Goal: Navigation & Orientation: Find specific page/section

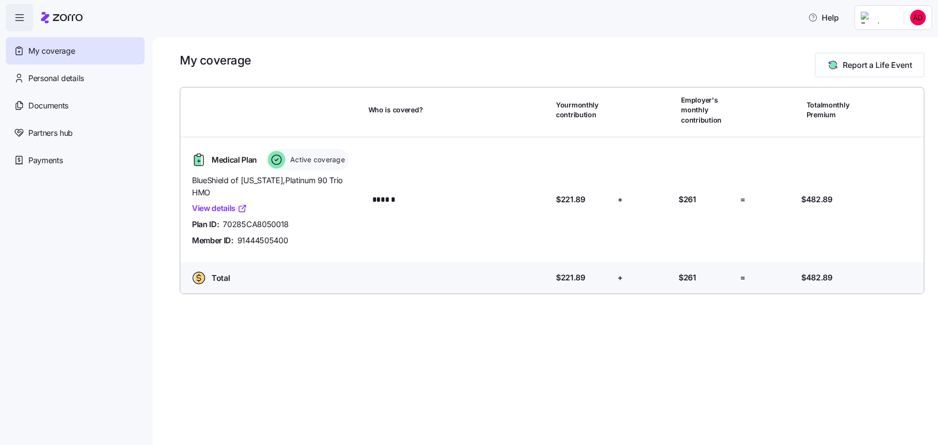
click at [219, 202] on link "View details" at bounding box center [219, 208] width 55 height 12
click at [76, 114] on div "Documents" at bounding box center [75, 105] width 139 height 27
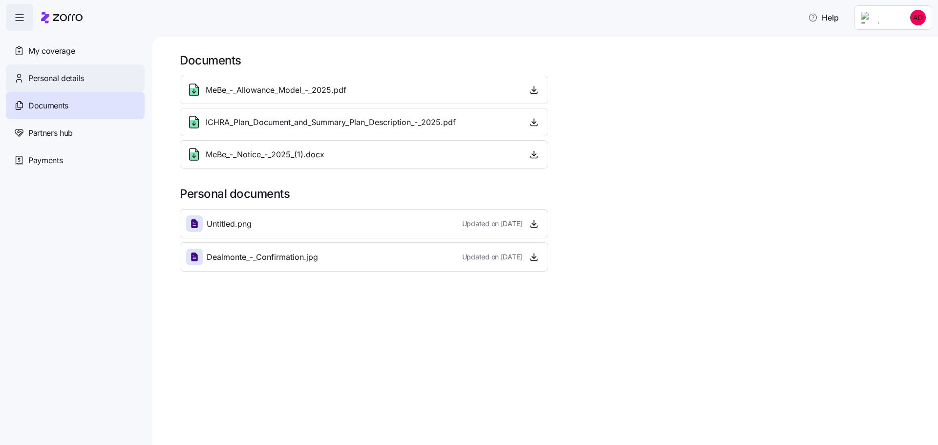
click at [76, 80] on span "Personal details" at bounding box center [56, 78] width 56 height 12
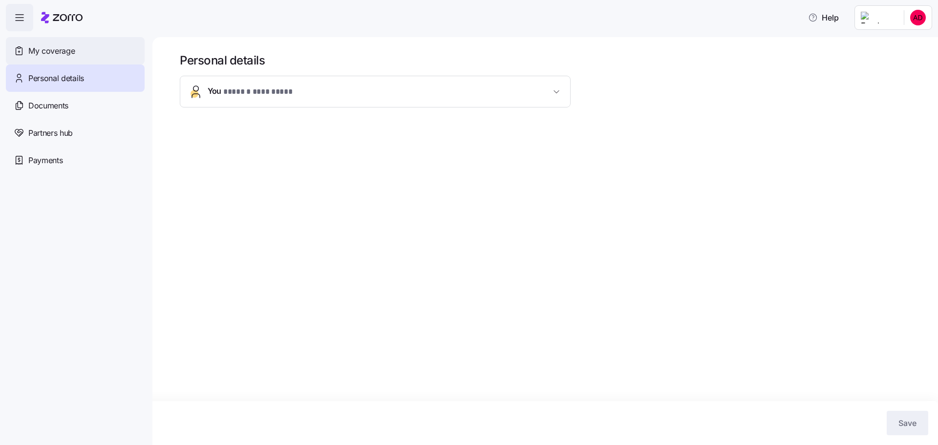
click at [73, 50] on span "My coverage" at bounding box center [51, 51] width 46 height 12
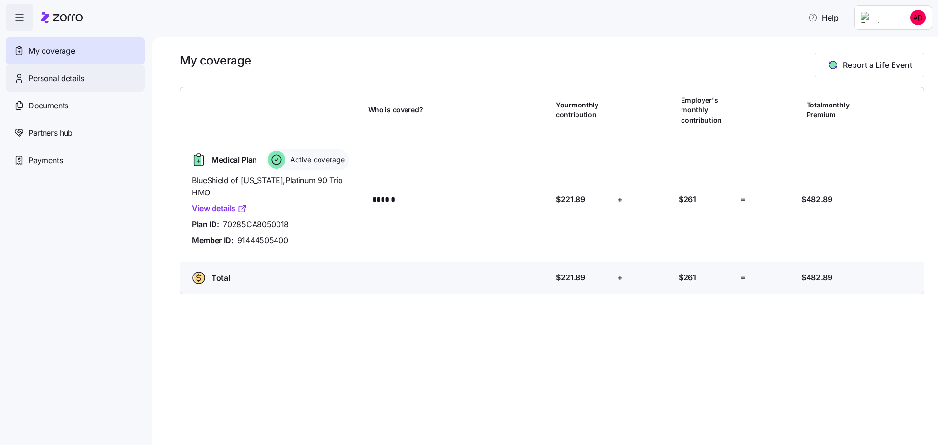
click at [92, 83] on div "Personal details" at bounding box center [75, 78] width 139 height 27
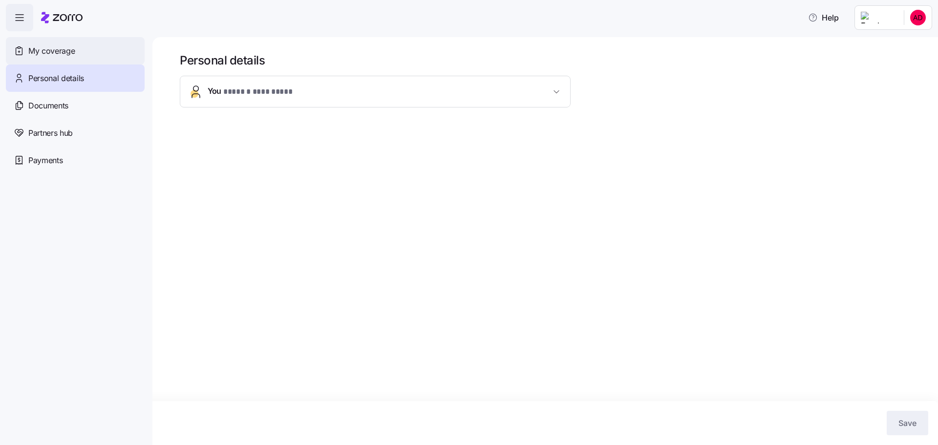
click at [104, 62] on div "My coverage" at bounding box center [75, 50] width 139 height 27
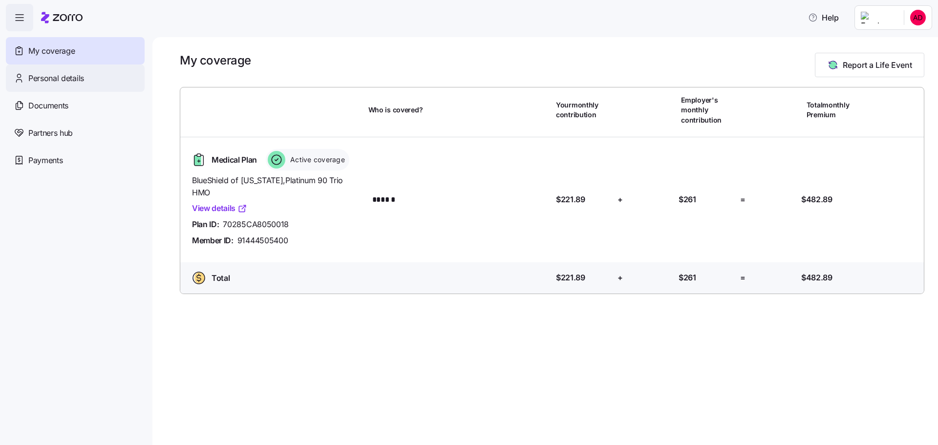
click at [87, 82] on div "Personal details" at bounding box center [75, 78] width 139 height 27
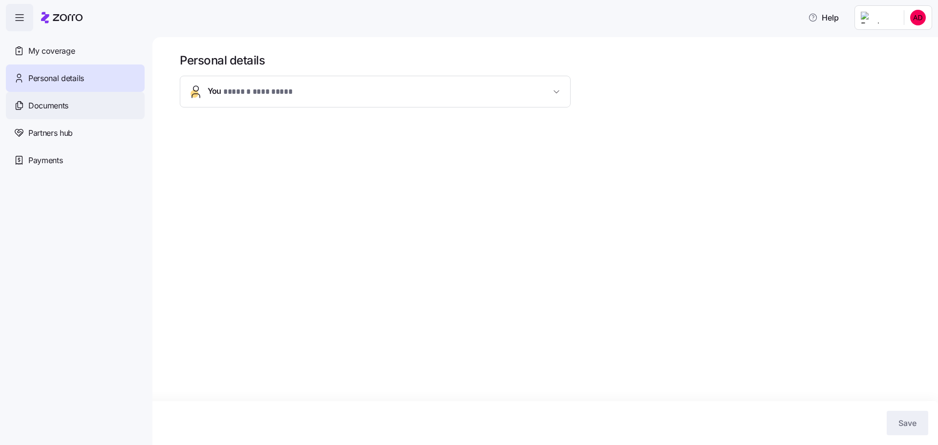
click at [78, 102] on div "Documents" at bounding box center [75, 105] width 139 height 27
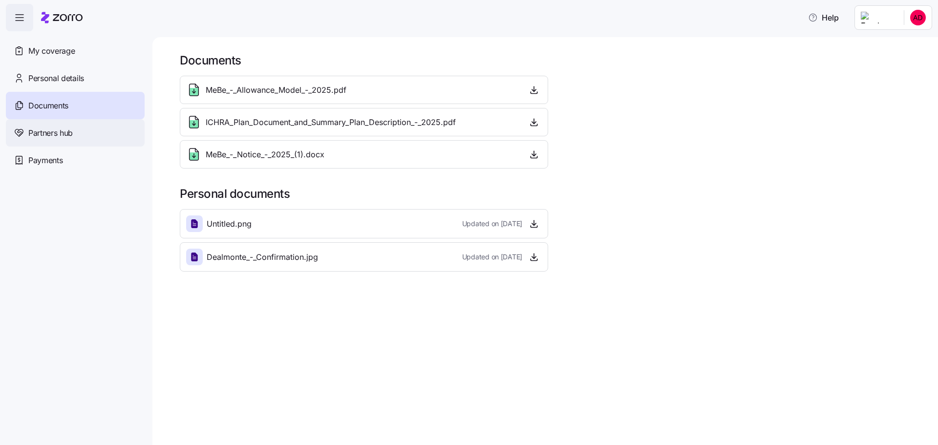
click at [72, 128] on span "Partners hub" at bounding box center [50, 133] width 44 height 12
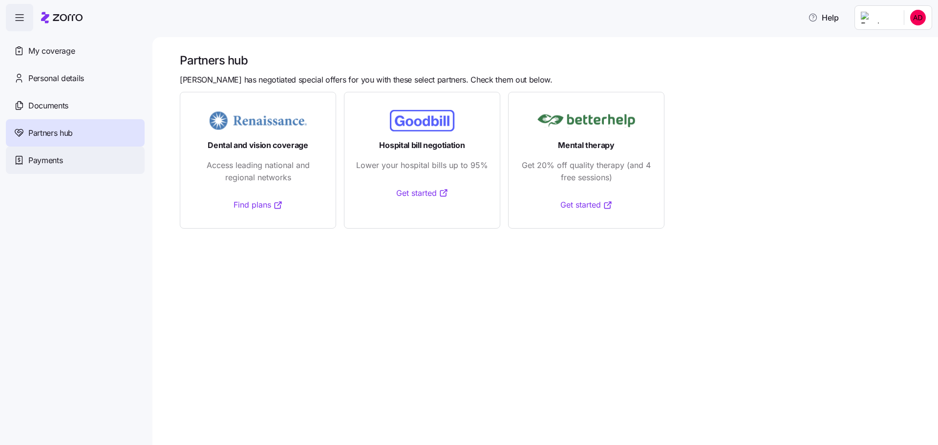
click at [113, 167] on div "Payments" at bounding box center [75, 160] width 139 height 27
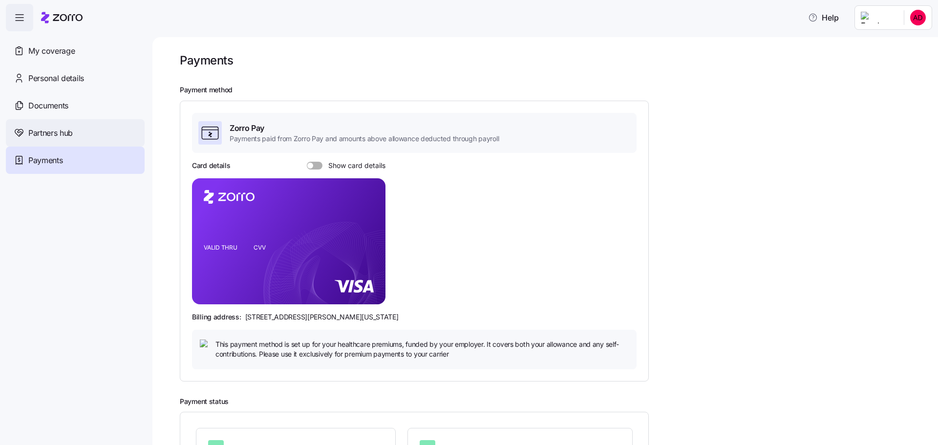
click at [65, 132] on span "Partners hub" at bounding box center [50, 133] width 44 height 12
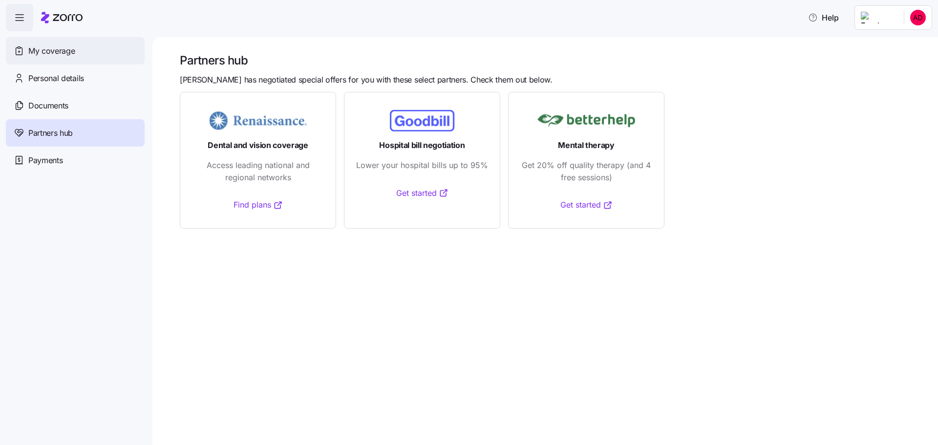
click at [70, 43] on div "My coverage" at bounding box center [75, 50] width 139 height 27
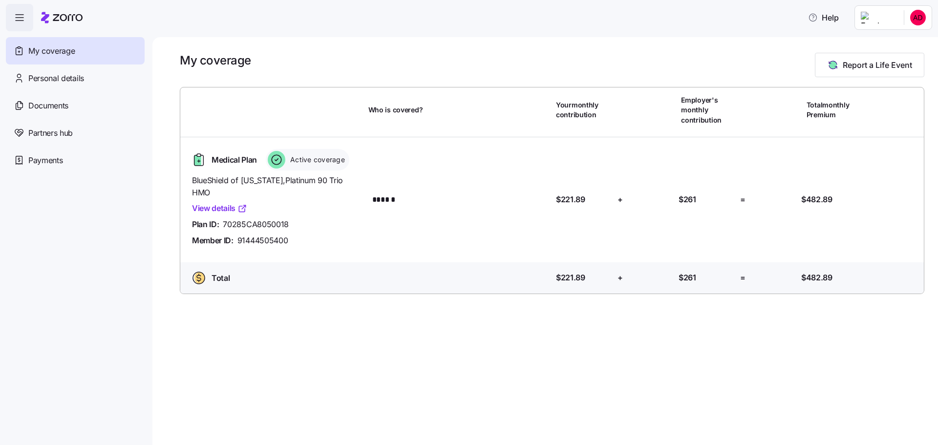
click at [209, 202] on link "View details" at bounding box center [219, 208] width 55 height 12
